Goal: Task Accomplishment & Management: Manage account settings

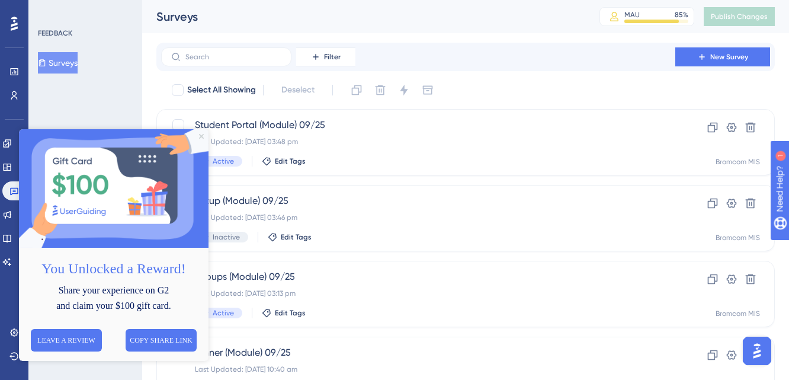
click at [200, 134] on icon "Close Preview" at bounding box center [201, 136] width 5 height 5
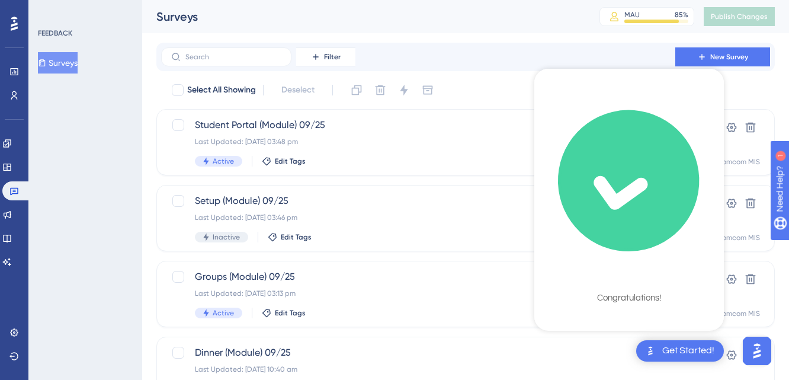
click at [641, 220] on icon "checklist loading" at bounding box center [628, 180] width 159 height 159
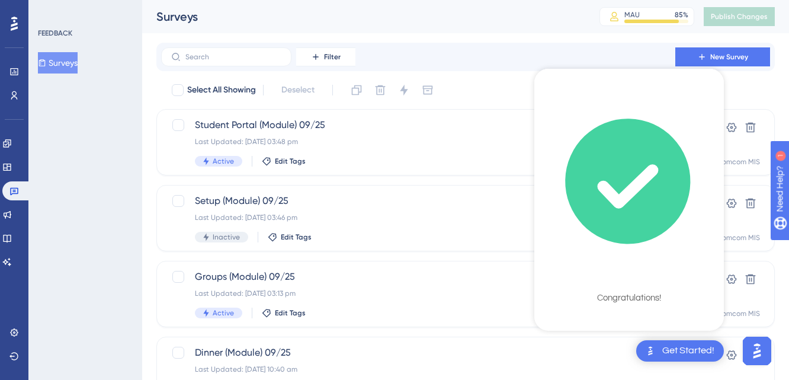
click at [635, 203] on icon "checklist loading" at bounding box center [627, 181] width 125 height 125
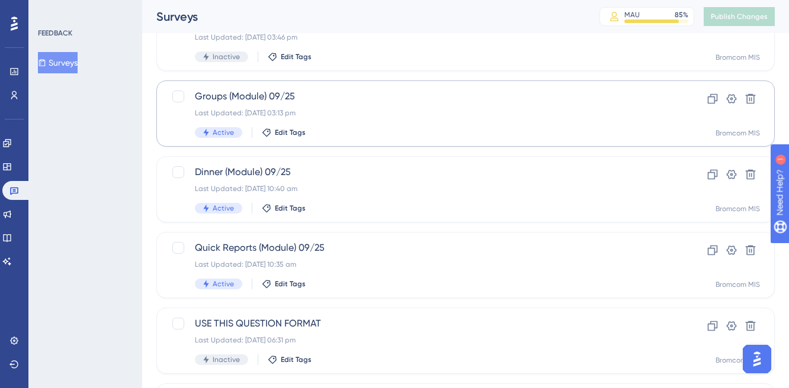
scroll to position [180, 0]
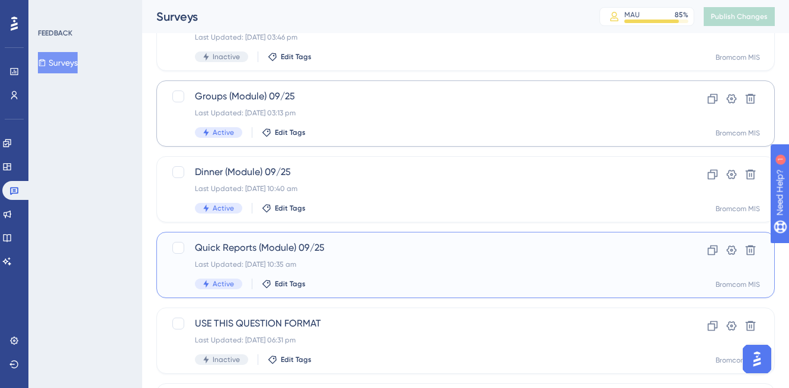
click at [391, 286] on div "Active Edit Tags" at bounding box center [418, 284] width 447 height 11
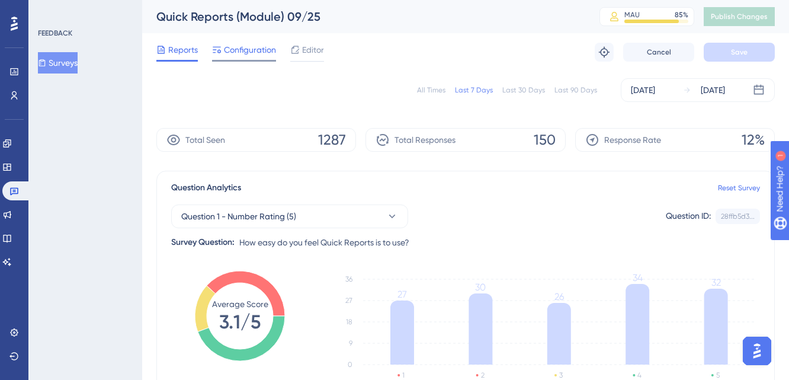
click at [238, 54] on span "Configuration" at bounding box center [250, 50] width 52 height 14
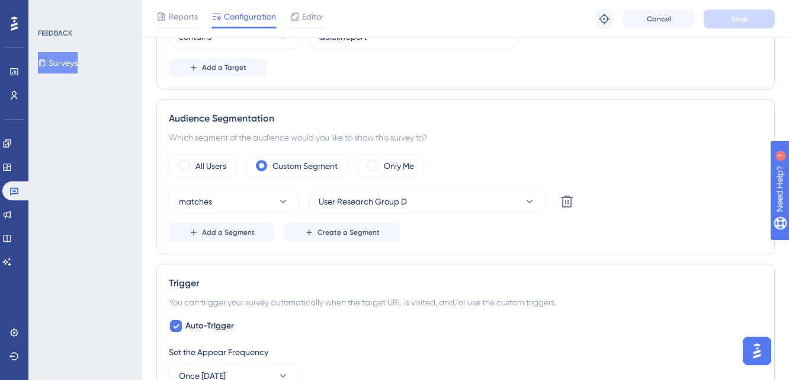
scroll to position [326, 0]
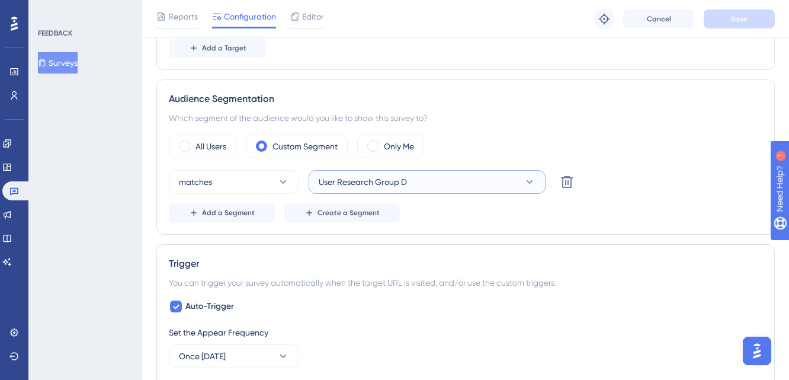
click at [418, 188] on button "User Research Group D" at bounding box center [427, 182] width 237 height 24
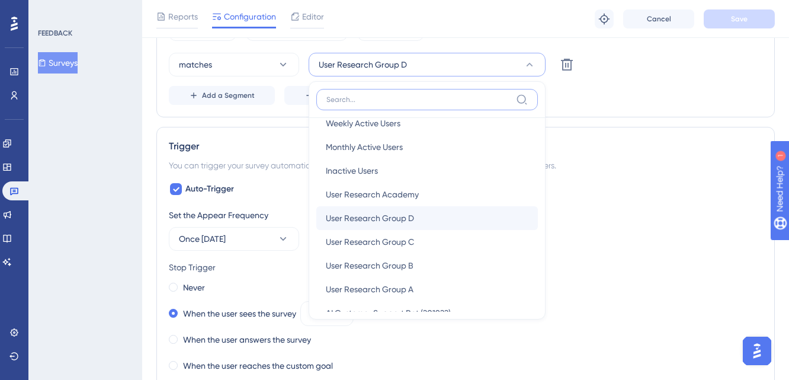
scroll to position [38, 0]
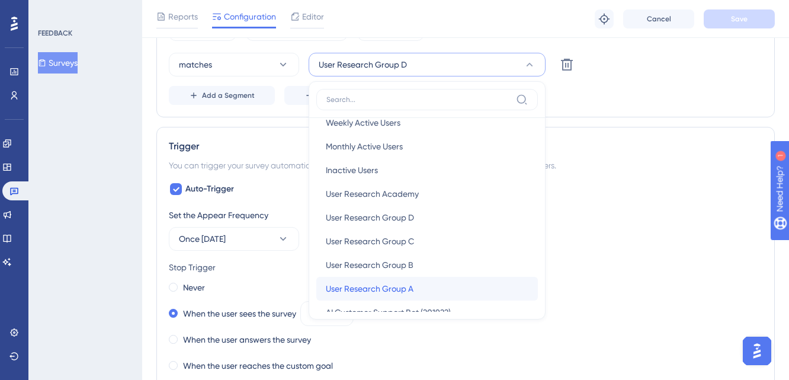
click at [393, 287] on span "User Research Group A" at bounding box center [370, 288] width 88 height 14
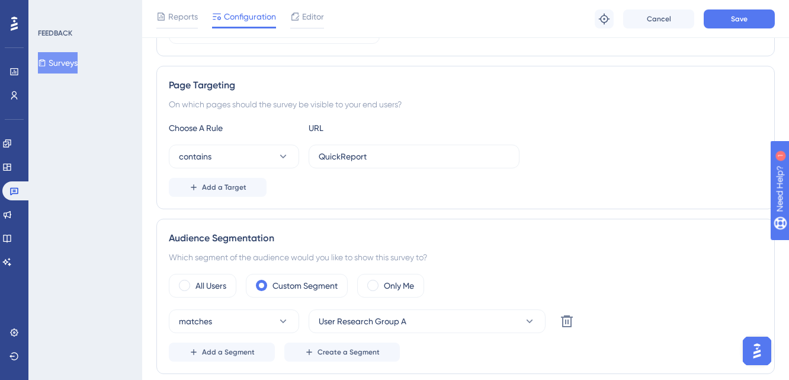
scroll to position [139, 0]
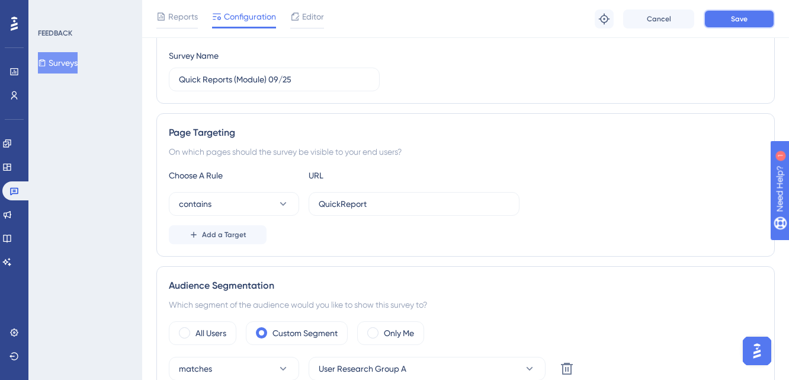
click at [733, 18] on span "Save" at bounding box center [739, 18] width 17 height 9
click at [78, 66] on button "Surveys" at bounding box center [58, 62] width 40 height 21
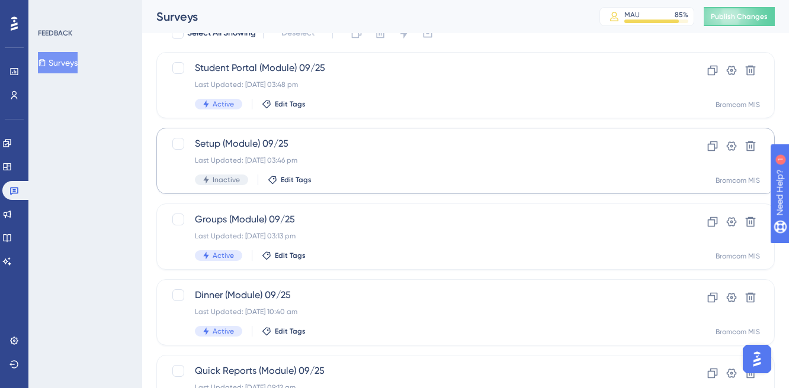
scroll to position [99, 0]
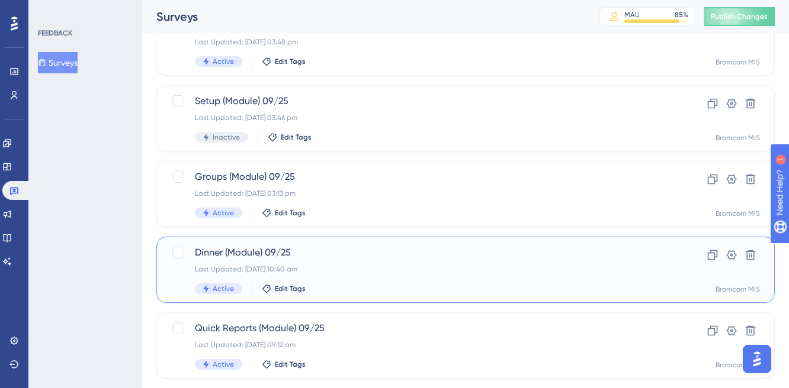
click at [298, 240] on div "Dinner (Module) 09/25 Last Updated: [DATE] 10:40 am Active Edit Tags Clone Sett…" at bounding box center [465, 270] width 618 height 66
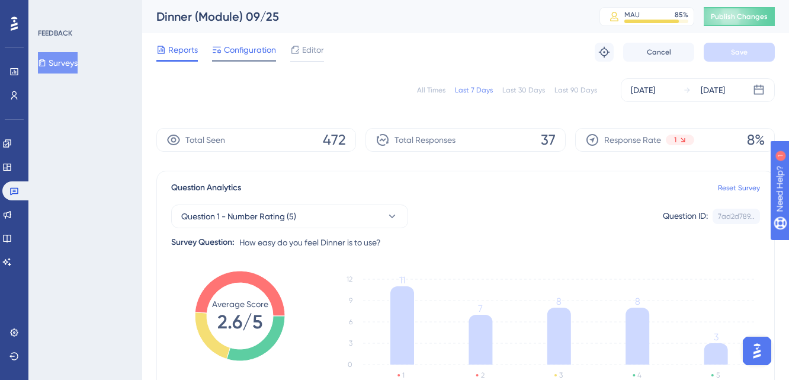
click at [249, 46] on span "Configuration" at bounding box center [250, 50] width 52 height 14
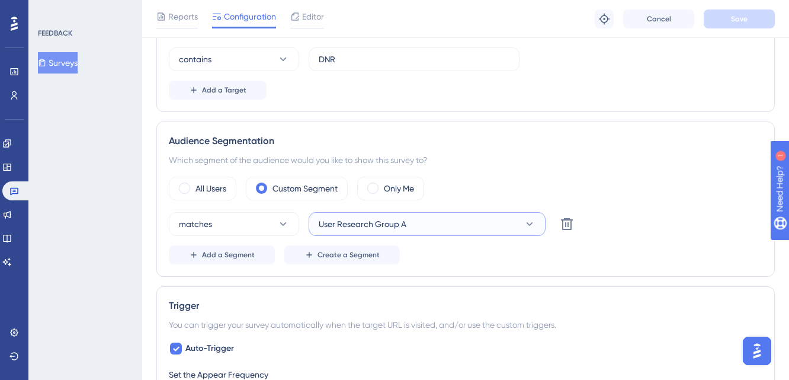
click at [379, 220] on span "User Research Group A" at bounding box center [363, 224] width 88 height 14
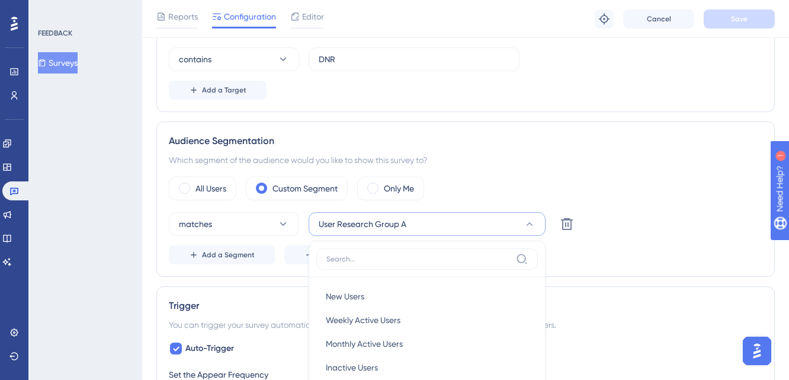
scroll to position [429, 0]
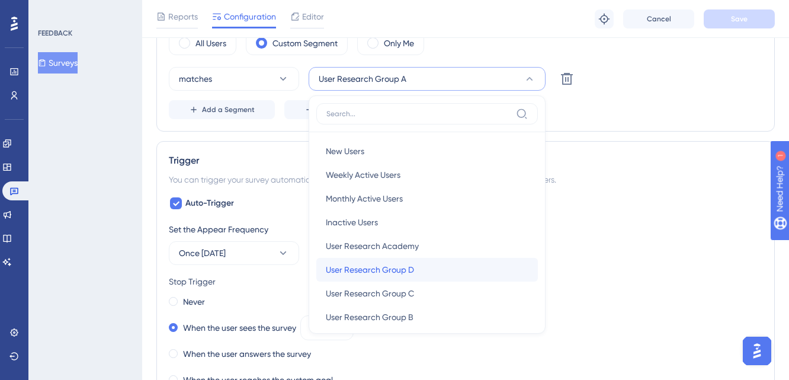
click at [388, 271] on span "User Research Group D" at bounding box center [370, 269] width 88 height 14
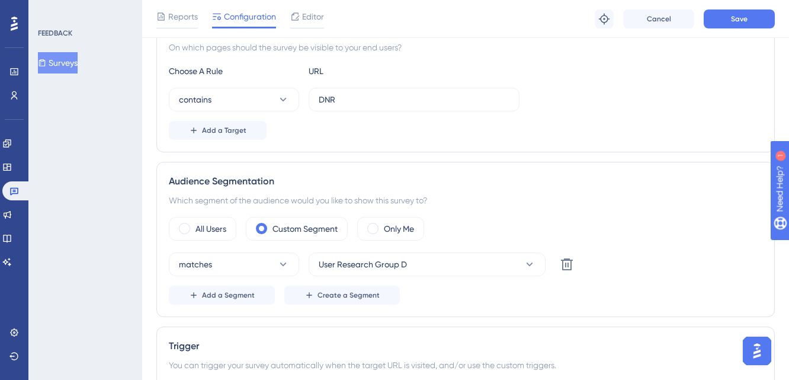
scroll to position [235, 0]
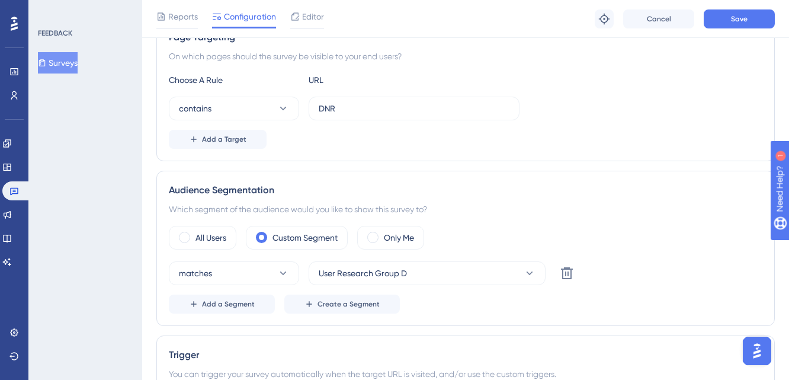
click at [734, 7] on div "Reports Configuration Editor Troubleshoot Cancel Save" at bounding box center [465, 19] width 647 height 38
click at [730, 14] on button "Save" at bounding box center [739, 18] width 71 height 19
click at [64, 63] on button "Surveys" at bounding box center [58, 62] width 40 height 21
